Goal: Information Seeking & Learning: Learn about a topic

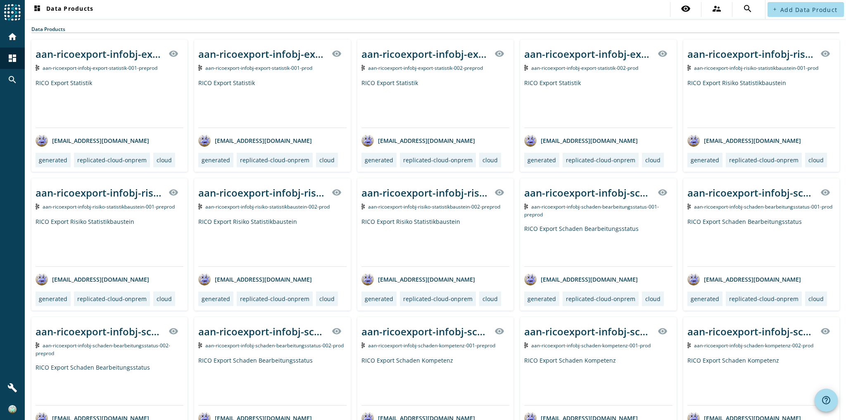
click at [758, 9] on div "search" at bounding box center [747, 9] width 31 height 15
click at [577, 14] on input "text" at bounding box center [657, 10] width 193 height 10
type input "mcm-masseneingang-process-dokumenteneingang-protekta-flex-"
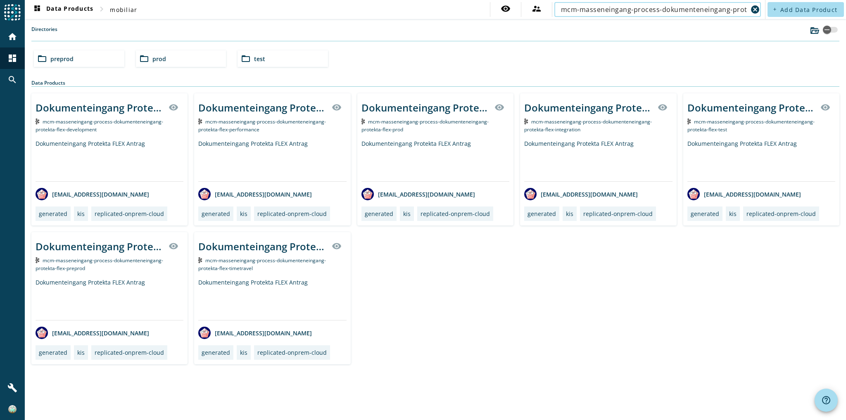
click at [417, 150] on div "Dokumenteingang Protekta FLEX Antrag" at bounding box center [435, 161] width 148 height 42
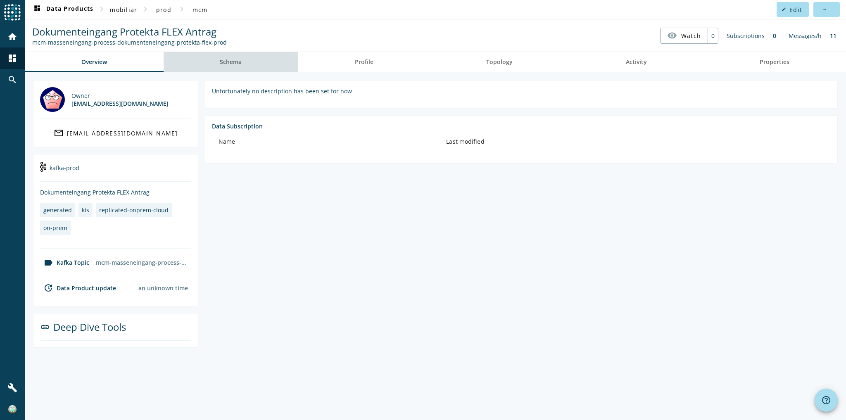
click at [261, 62] on link "Schema" at bounding box center [230, 62] width 135 height 20
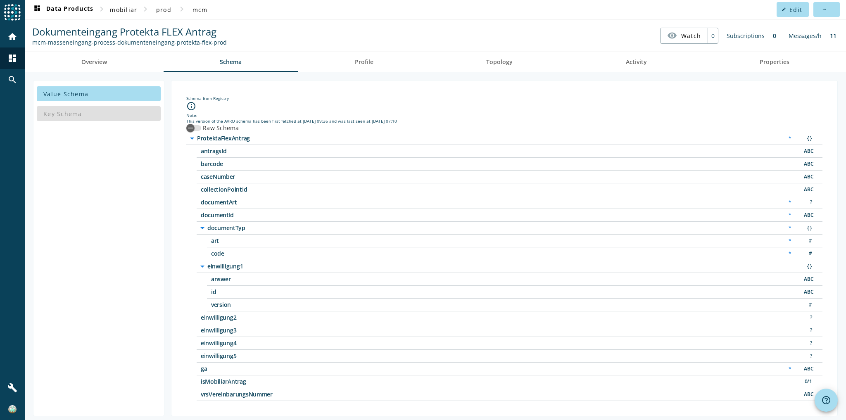
click at [532, 26] on nav "Dokumenteingang Protekta FLEX Antrag mcm-masseneingang-process-dokumenteneingan…" at bounding box center [435, 36] width 814 height 26
